Goal: Task Accomplishment & Management: Complete application form

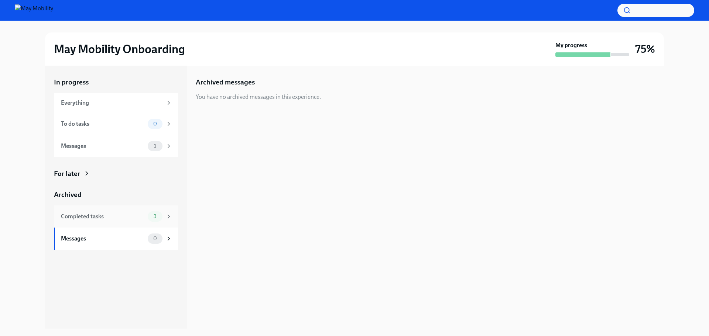
click at [157, 216] on span "3" at bounding box center [155, 217] width 12 height 6
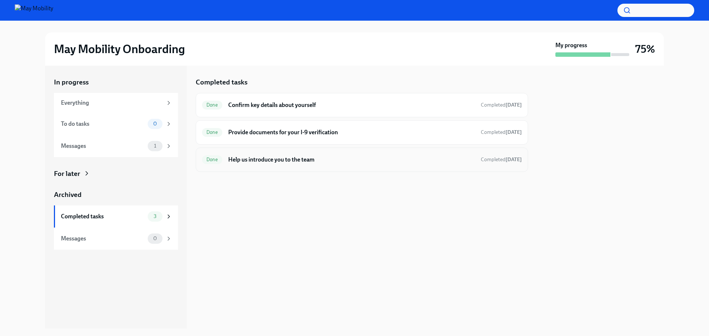
click at [262, 161] on h6 "Help us introduce you to the team" at bounding box center [351, 160] width 247 height 8
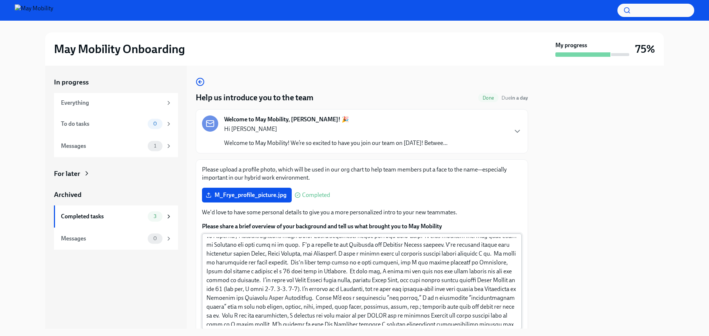
scroll to position [37, 0]
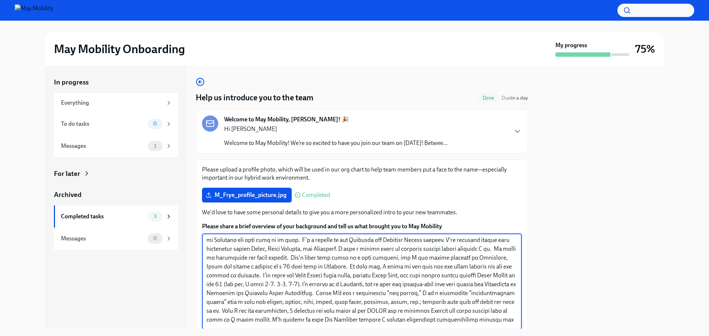
click at [293, 264] on textarea "Please share a brief overview of your background and tell us what brought you t…" at bounding box center [361, 281] width 311 height 89
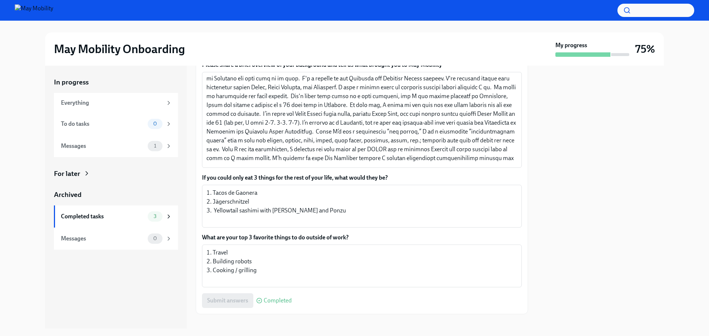
scroll to position [171, 0]
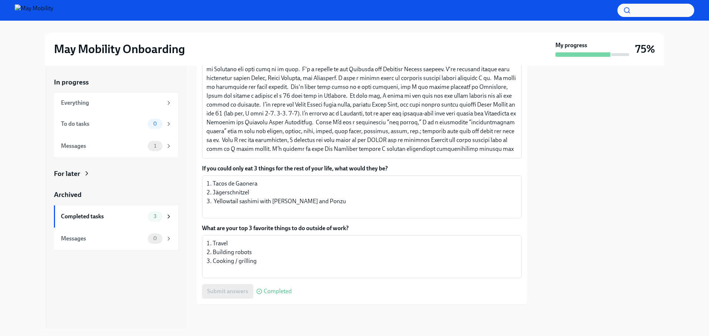
click at [593, 190] on div at bounding box center [600, 197] width 127 height 263
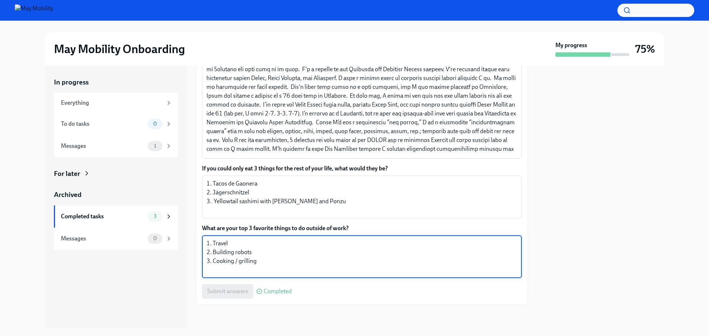
drag, startPoint x: 259, startPoint y: 253, endPoint x: 237, endPoint y: 253, distance: 22.2
click at [237, 253] on textarea "1. Travel 2. Building robots 3. Cooking / grilling" at bounding box center [361, 256] width 311 height 35
click at [254, 253] on textarea "1. Travel 2. Building robots 3. Cooking / grilling" at bounding box center [361, 256] width 311 height 35
type textarea "1. Travel 2. Building things (robot kits, other, etc...) 3. Cooking / grilling"
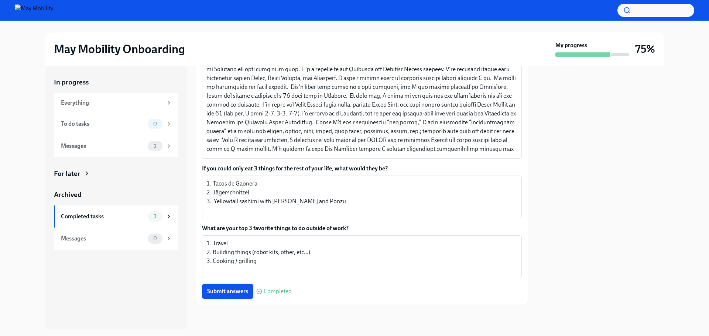
click at [229, 293] on span "Submit answers" at bounding box center [227, 291] width 41 height 7
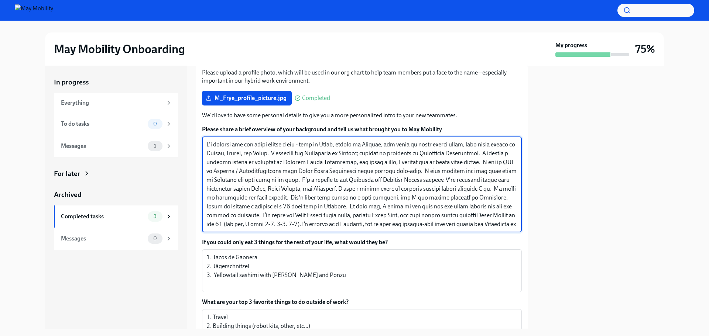
scroll to position [60, 0]
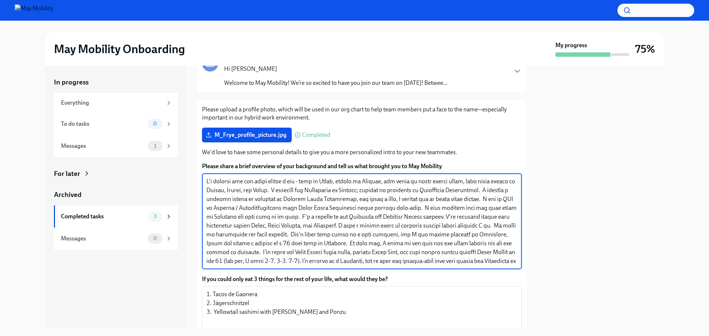
click at [207, 183] on textarea "Please share a brief overview of your background and tell us what brought you t…" at bounding box center [361, 221] width 311 height 89
paste textarea "I’m thrilled to be joining May Mobility"
drag, startPoint x: 240, startPoint y: 198, endPoint x: 215, endPoint y: 198, distance: 24.4
click at [215, 198] on textarea "Please share a brief overview of your background and tell us what brought you t…" at bounding box center [361, 221] width 311 height 89
click at [325, 210] on textarea "Please share a brief overview of your background and tell us what brought you t…" at bounding box center [361, 221] width 311 height 89
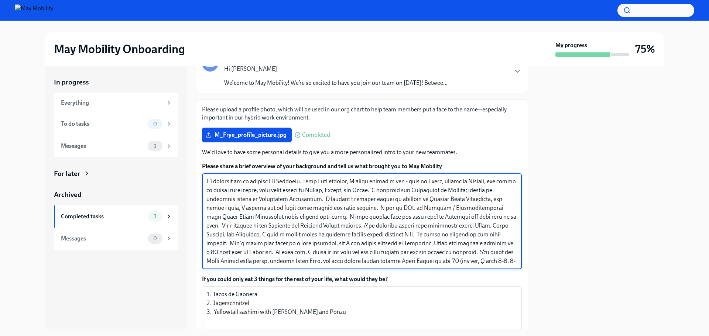
click at [392, 210] on textarea "Please share a brief overview of your background and tell us what brought you t…" at bounding box center [361, 221] width 311 height 89
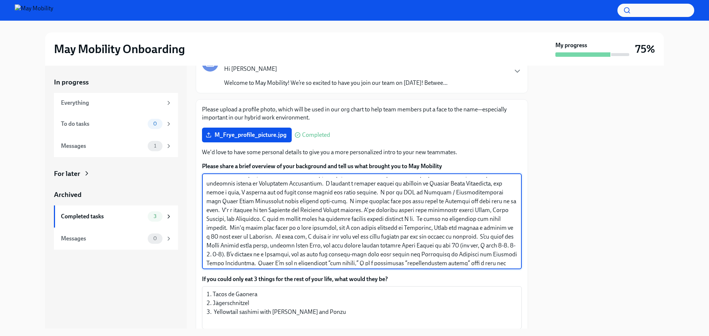
drag, startPoint x: 418, startPoint y: 237, endPoint x: 478, endPoint y: 236, distance: 60.5
click at [478, 236] on textarea "Please share a brief overview of your background and tell us what brought you t…" at bounding box center [361, 221] width 311 height 89
click at [420, 238] on textarea "Please share a brief overview of your background and tell us what brought you t…" at bounding box center [361, 221] width 311 height 89
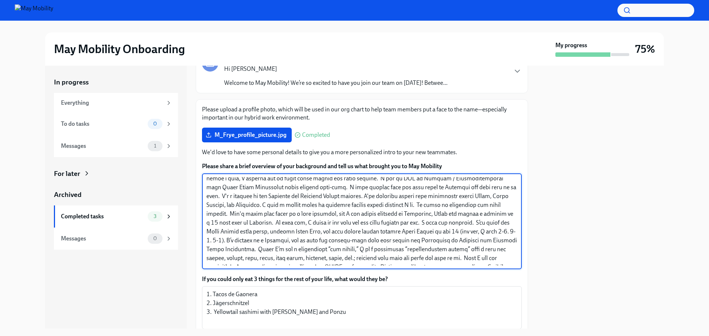
scroll to position [32, 0]
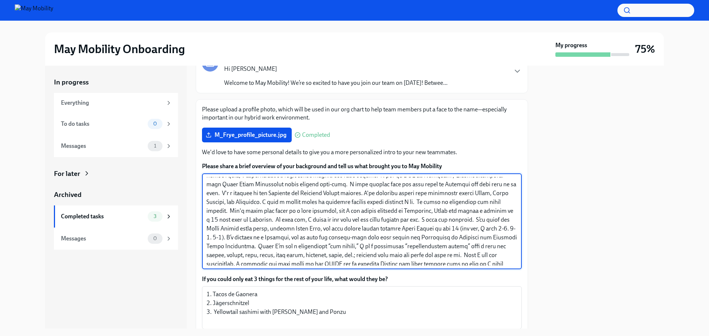
click at [467, 220] on textarea "Please share a brief overview of your background and tell us what brought you t…" at bounding box center [361, 221] width 311 height 89
click at [305, 247] on textarea "Please share a brief overview of your background and tell us what brought you t…" at bounding box center [361, 221] width 311 height 89
click at [363, 221] on textarea "Please share a brief overview of your background and tell us what brought you t…" at bounding box center [361, 221] width 311 height 89
click at [347, 218] on textarea "Please share a brief overview of your background and tell us what brought you t…" at bounding box center [361, 221] width 311 height 89
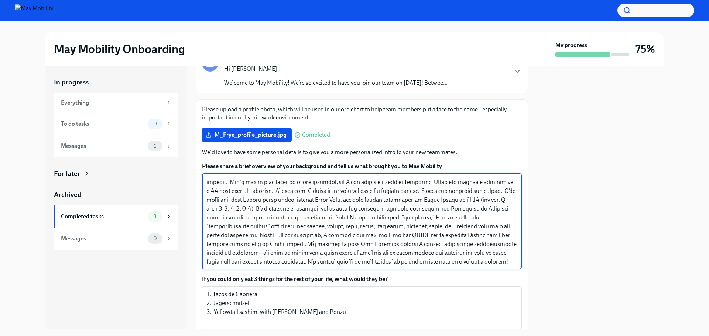
scroll to position [71, 0]
click at [320, 235] on textarea "Please share a brief overview of your background and tell us what brought you t…" at bounding box center [361, 221] width 311 height 89
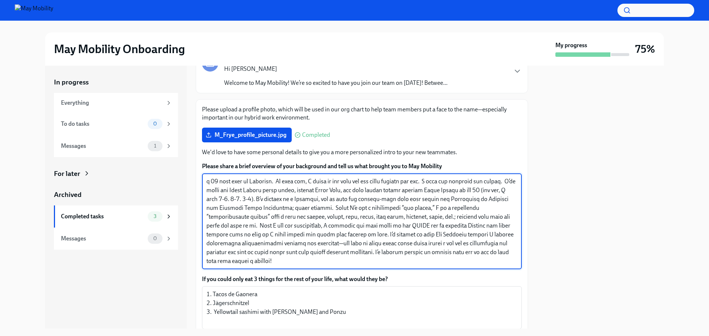
click at [347, 260] on textarea "Please share a brief overview of your background and tell us what brought you t…" at bounding box center [361, 221] width 311 height 89
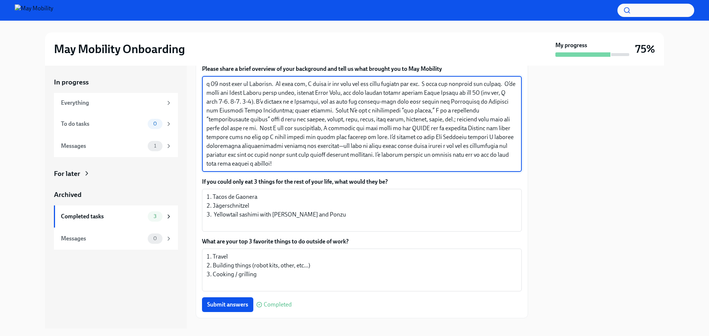
scroll to position [171, 0]
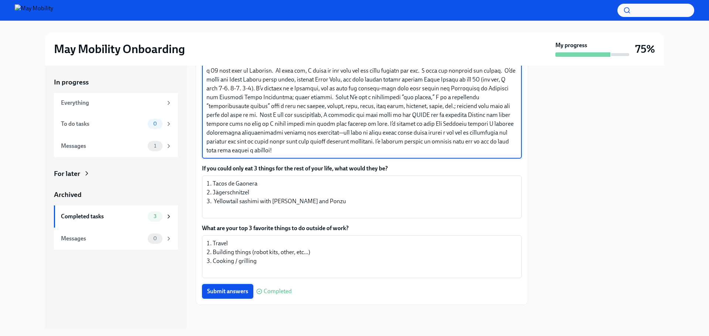
type textarea "L’i dolorsit am co adipisc Eli Seddoeiu. Temp I utl etdolor, M aliqu enimad m v…"
click at [231, 291] on span "Submit answers" at bounding box center [227, 291] width 41 height 7
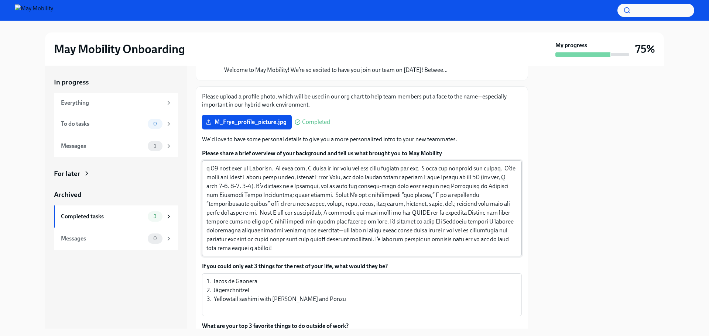
scroll to position [74, 0]
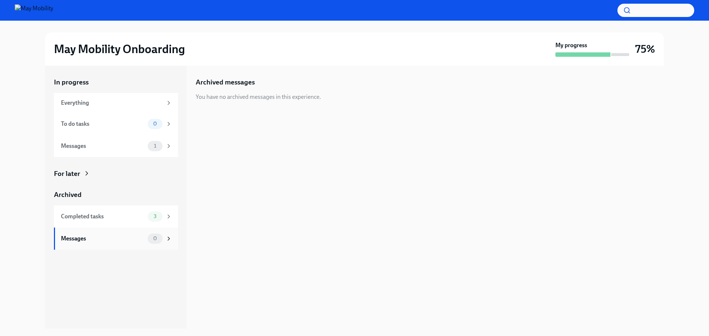
click at [138, 237] on div "Messages" at bounding box center [103, 239] width 84 height 8
click at [158, 144] on span "1" at bounding box center [155, 146] width 11 height 6
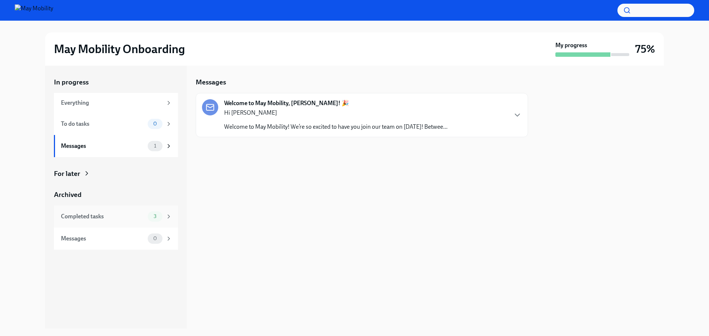
click at [147, 220] on div "Completed tasks 3" at bounding box center [116, 217] width 111 height 10
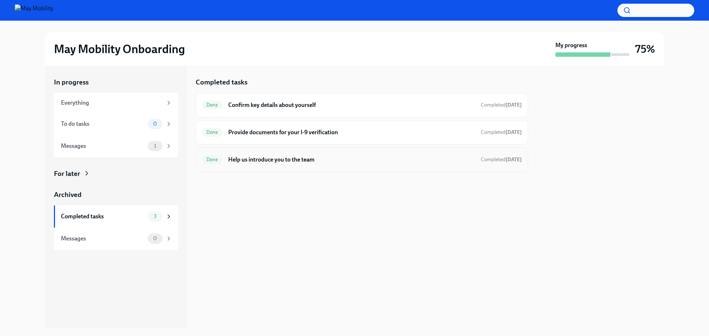
click at [277, 162] on h6 "Help us introduce you to the team" at bounding box center [351, 160] width 247 height 8
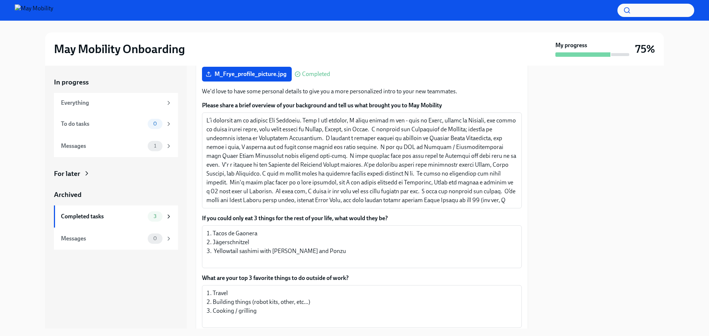
scroll to position [148, 0]
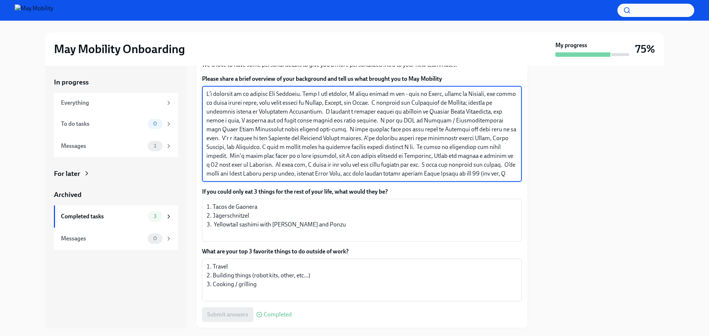
click at [501, 128] on textarea "Please share a brief overview of your background and tell us what brought you t…" at bounding box center [361, 134] width 311 height 89
click at [257, 138] on textarea "Please share a brief overview of your background and tell us what brought you t…" at bounding box center [361, 134] width 311 height 89
click at [246, 137] on textarea "Please share a brief overview of your background and tell us what brought you t…" at bounding box center [361, 134] width 311 height 89
click at [502, 138] on textarea "Please share a brief overview of your background and tell us what brought you t…" at bounding box center [361, 134] width 311 height 89
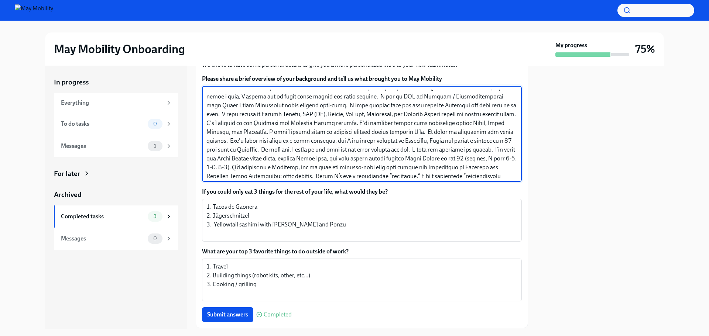
scroll to position [37, 0]
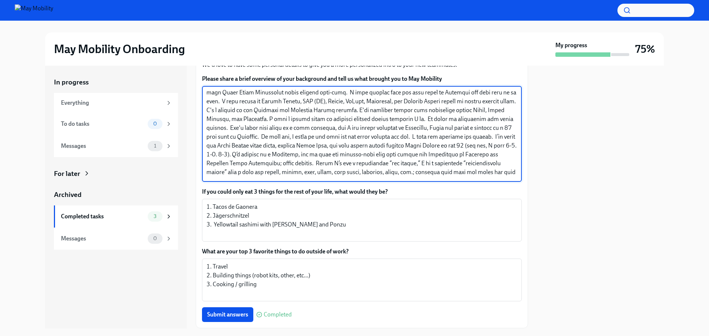
click at [280, 154] on textarea "Please share a brief overview of your background and tell us what brought you t…" at bounding box center [361, 134] width 311 height 89
click at [478, 137] on textarea "Please share a brief overview of your background and tell us what brought you t…" at bounding box center [361, 134] width 311 height 89
click at [299, 154] on textarea "Please share a brief overview of your background and tell us what brought you t…" at bounding box center [361, 134] width 311 height 89
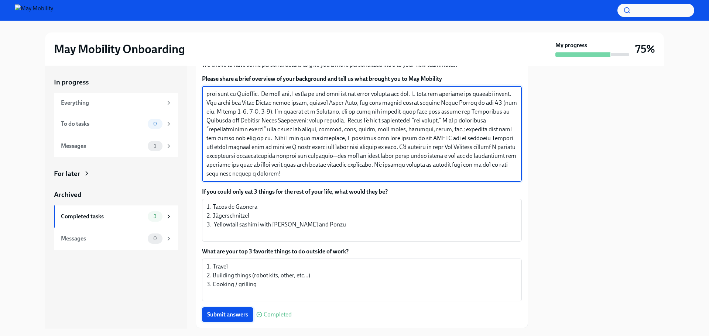
type textarea "L’i dolorsit am co adipisc Eli Seddoeiu. Temp I utl etdolor, M aliqu enimad m v…"
click at [224, 316] on span "Submit answers" at bounding box center [227, 314] width 41 height 7
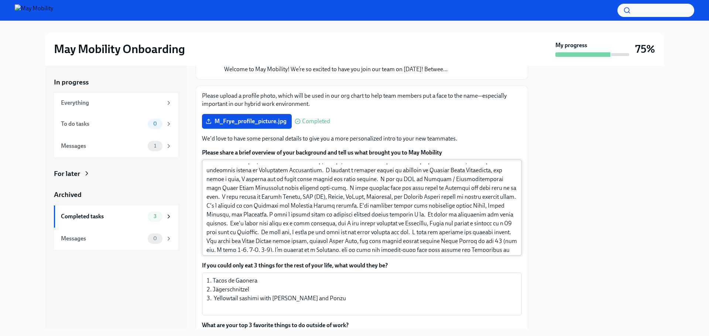
scroll to position [0, 0]
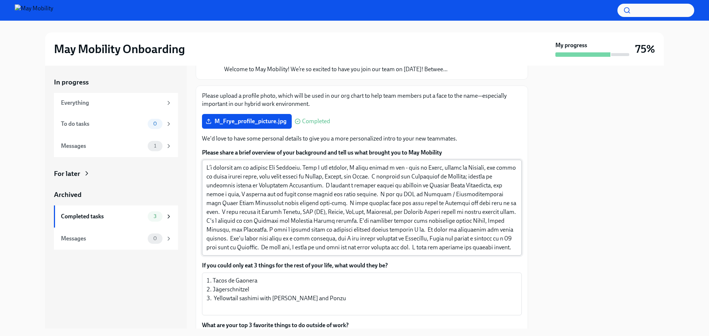
click at [290, 210] on textarea "Please share a brief overview of your background and tell us what brought you t…" at bounding box center [361, 208] width 311 height 89
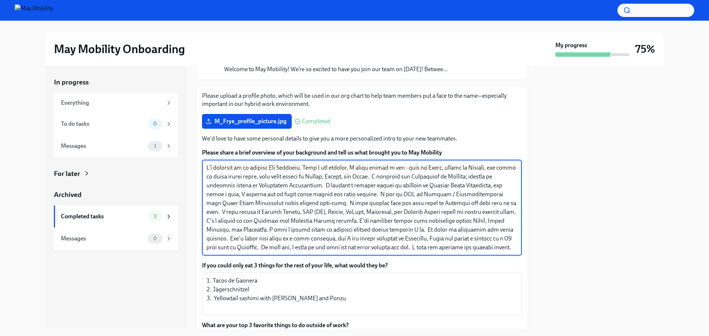
click at [290, 210] on textarea "Please share a brief overview of your background and tell us what brought you t…" at bounding box center [361, 208] width 311 height 89
click at [592, 188] on div at bounding box center [600, 197] width 127 height 263
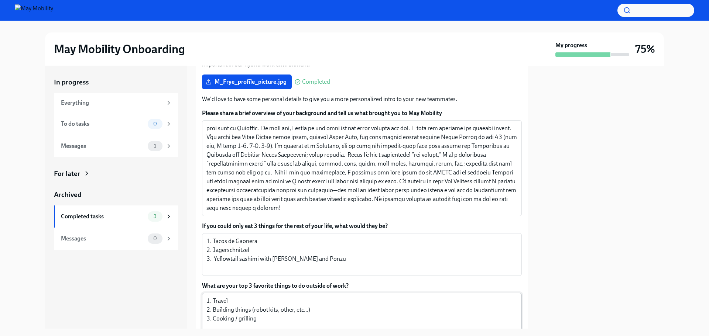
scroll to position [171, 0]
